Goal: Check status: Check status

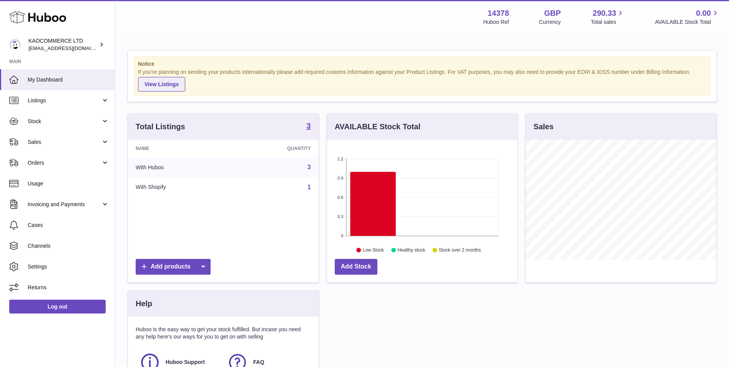
scroll to position [120, 190]
click at [55, 164] on span "Orders" at bounding box center [64, 162] width 73 height 7
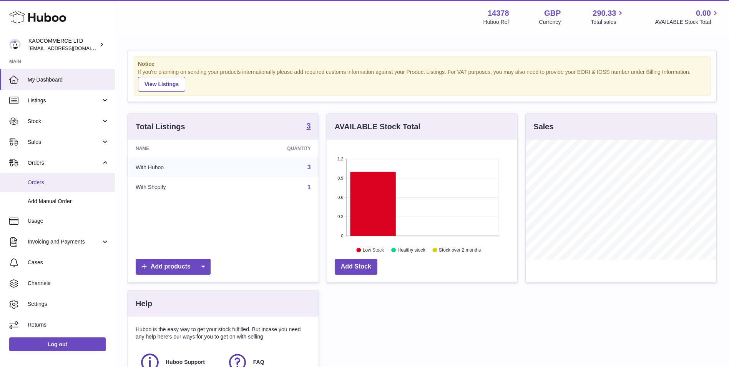
click at [58, 182] on span "Orders" at bounding box center [68, 182] width 81 height 7
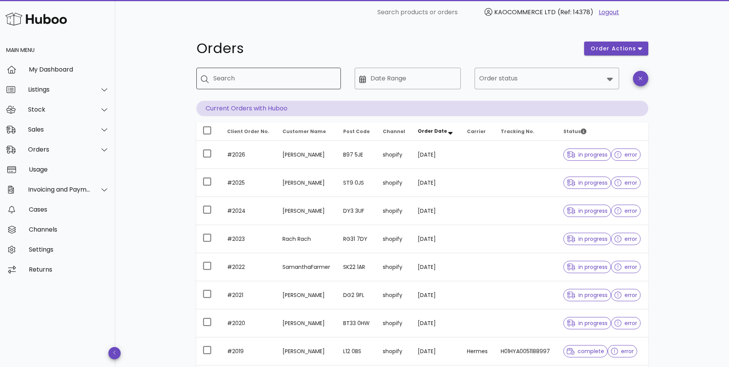
click at [301, 82] on input "Search" at bounding box center [273, 78] width 121 height 12
type input "****"
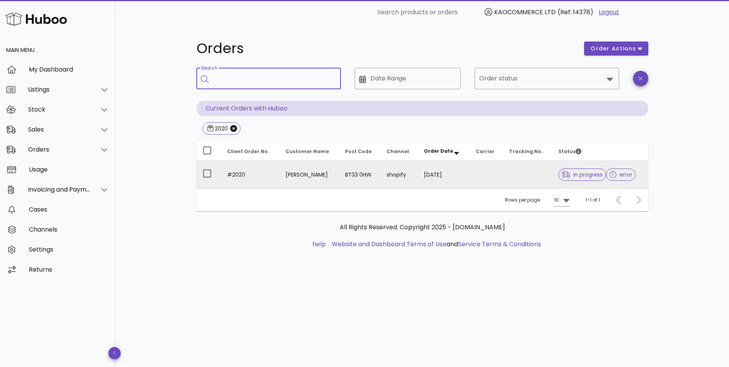
click at [416, 170] on td "shopify" at bounding box center [398, 175] width 37 height 28
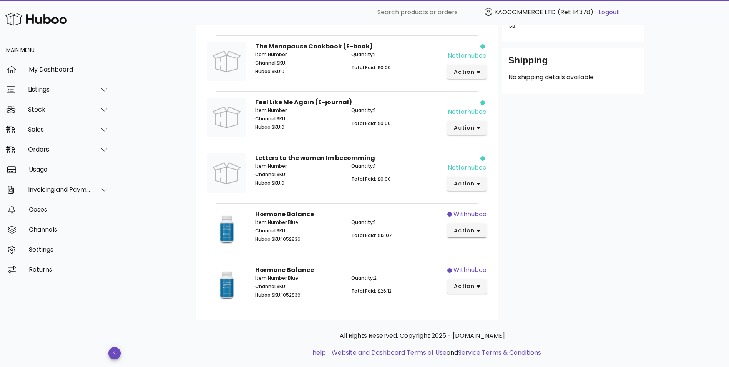
scroll to position [176, 0]
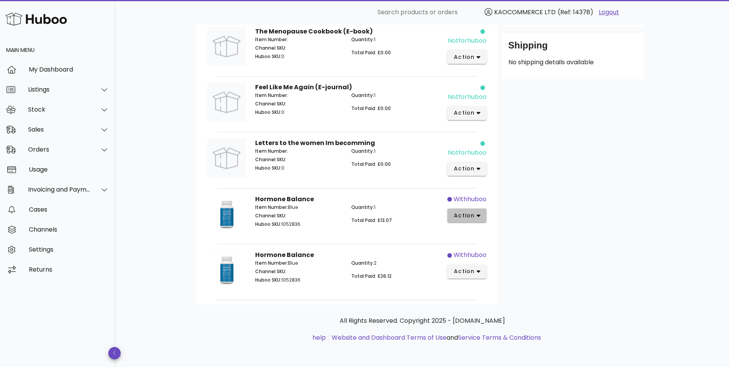
click at [482, 217] on button "action" at bounding box center [467, 215] width 40 height 14
click at [577, 216] on div "Customer Sinead Stevenson sineadstevenson@hotmail.com Shipping Address 11 Sliev…" at bounding box center [573, 94] width 151 height 420
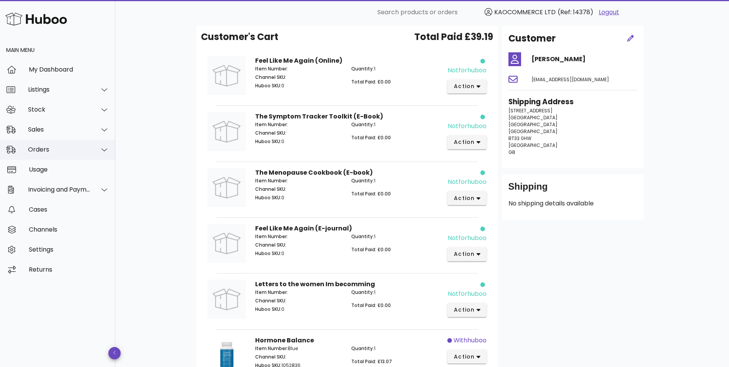
scroll to position [0, 0]
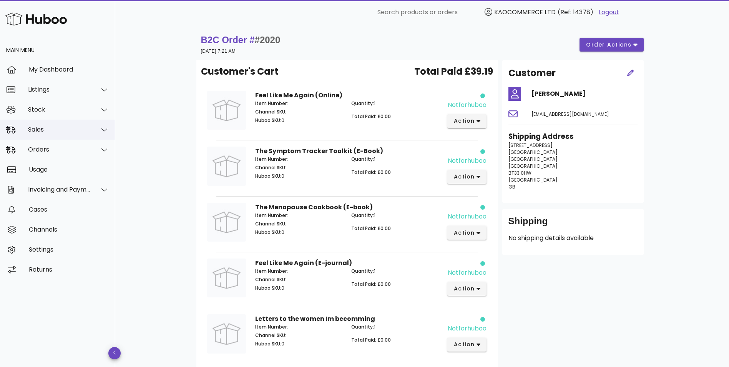
click at [45, 136] on div "Sales" at bounding box center [57, 130] width 115 height 20
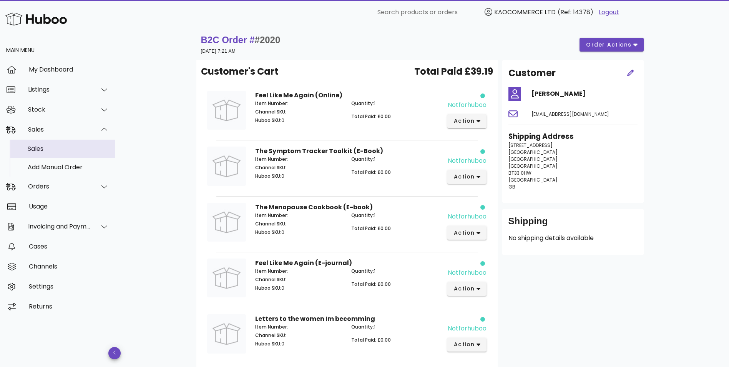
click at [55, 148] on div "Sales" at bounding box center [68, 148] width 81 height 7
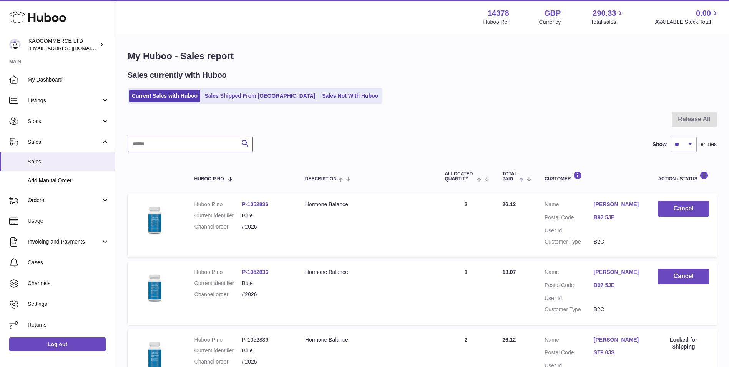
click at [196, 143] on input "text" at bounding box center [190, 143] width 125 height 15
type input "****"
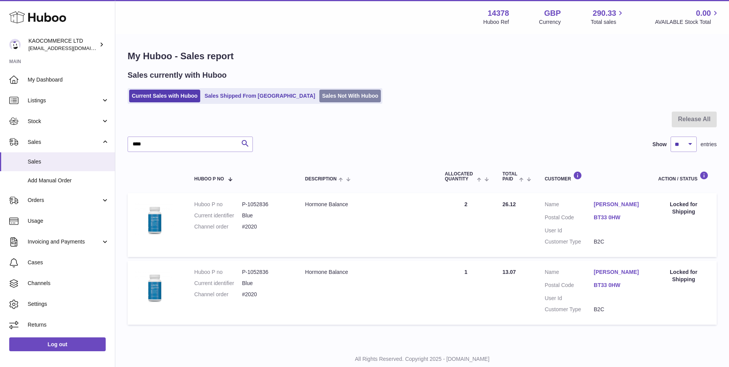
click at [319, 92] on link "Sales Not With Huboo" at bounding box center [349, 96] width 61 height 13
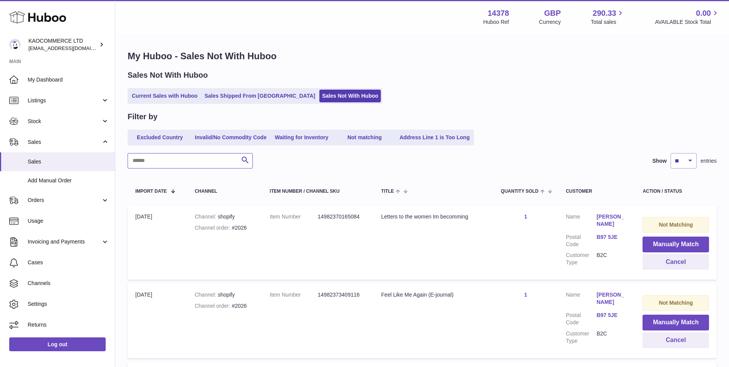
click at [208, 160] on input "text" at bounding box center [190, 160] width 125 height 15
type input "****"
click at [177, 98] on link "Current Sales with Huboo" at bounding box center [164, 96] width 71 height 13
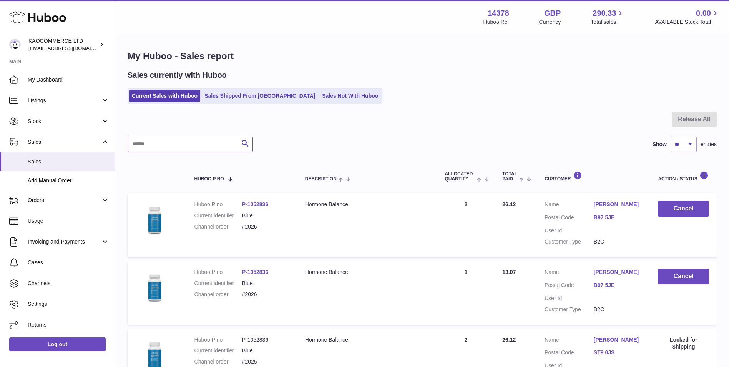
click at [191, 150] on input "text" at bounding box center [190, 143] width 125 height 15
type input "****"
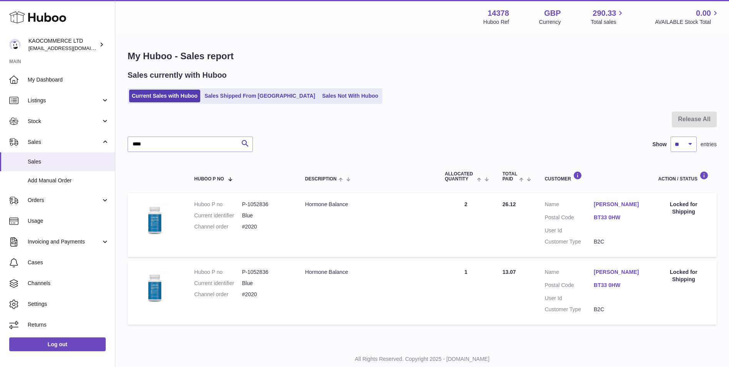
click at [555, 213] on dl "Customer Name [PERSON_NAME] Postal Code BT33 0HW User Id Customer Type B2C" at bounding box center [594, 225] width 98 height 48
click at [77, 121] on span "Stock" at bounding box center [64, 121] width 73 height 7
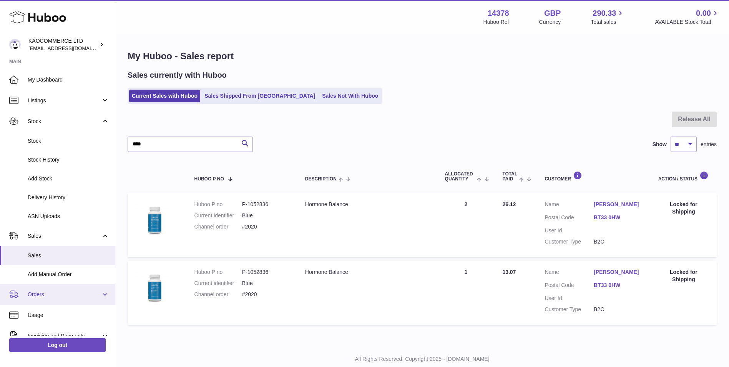
click at [73, 285] on link "Orders" at bounding box center [57, 294] width 115 height 21
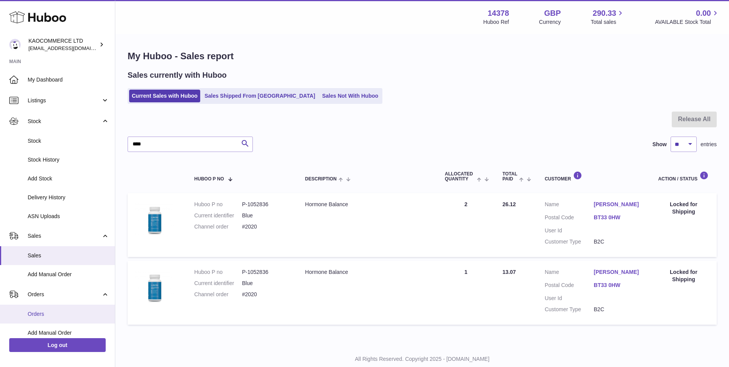
click at [66, 312] on span "Orders" at bounding box center [68, 313] width 81 height 7
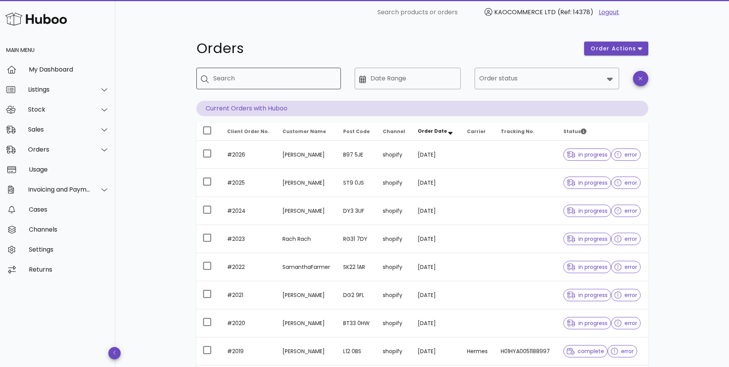
click at [269, 72] on input "Search" at bounding box center [273, 78] width 121 height 12
type input "****"
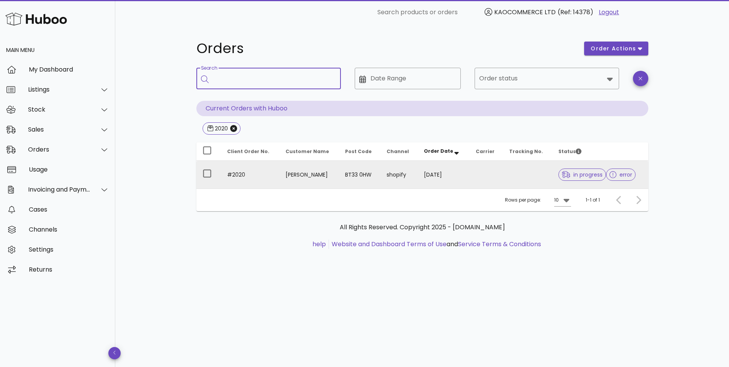
click at [481, 177] on td at bounding box center [486, 175] width 33 height 28
